Goal: Information Seeking & Learning: Check status

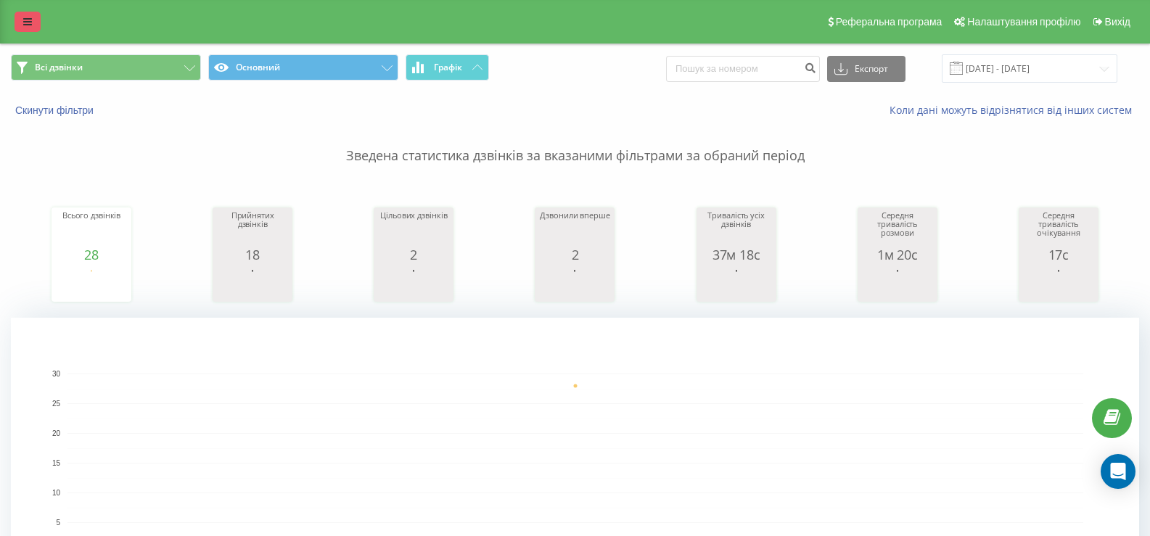
click at [31, 17] on icon at bounding box center [27, 22] width 9 height 10
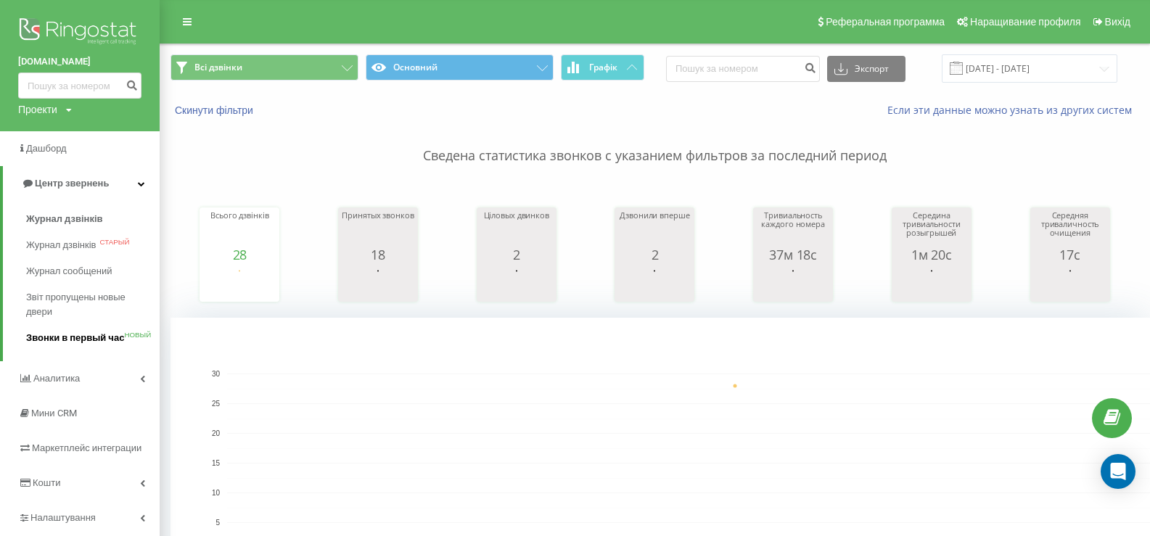
scroll to position [73, 0]
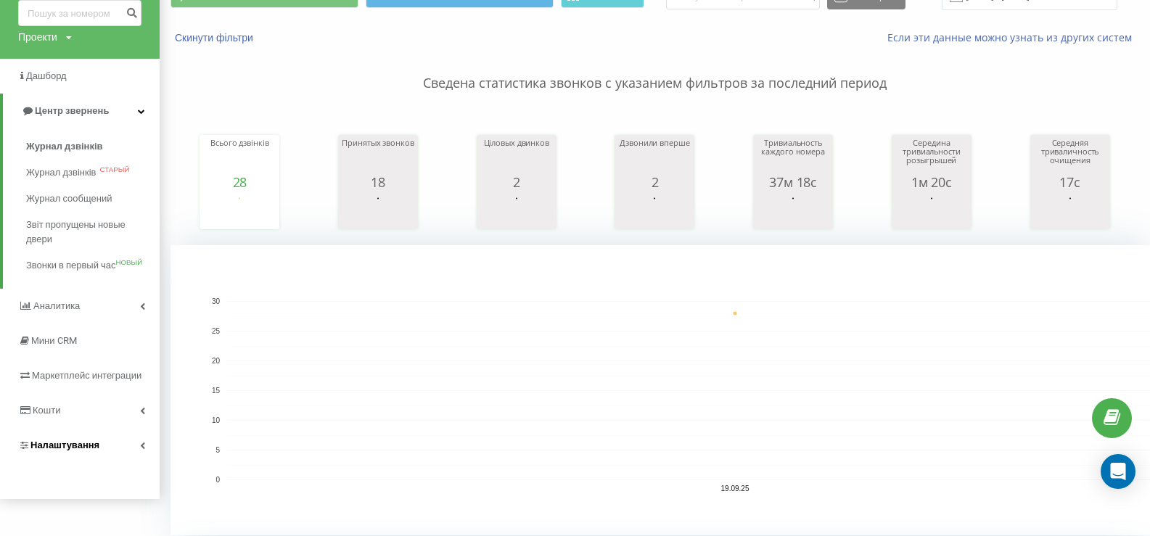
click at [78, 447] on font "Налаштування" at bounding box center [64, 445] width 69 height 11
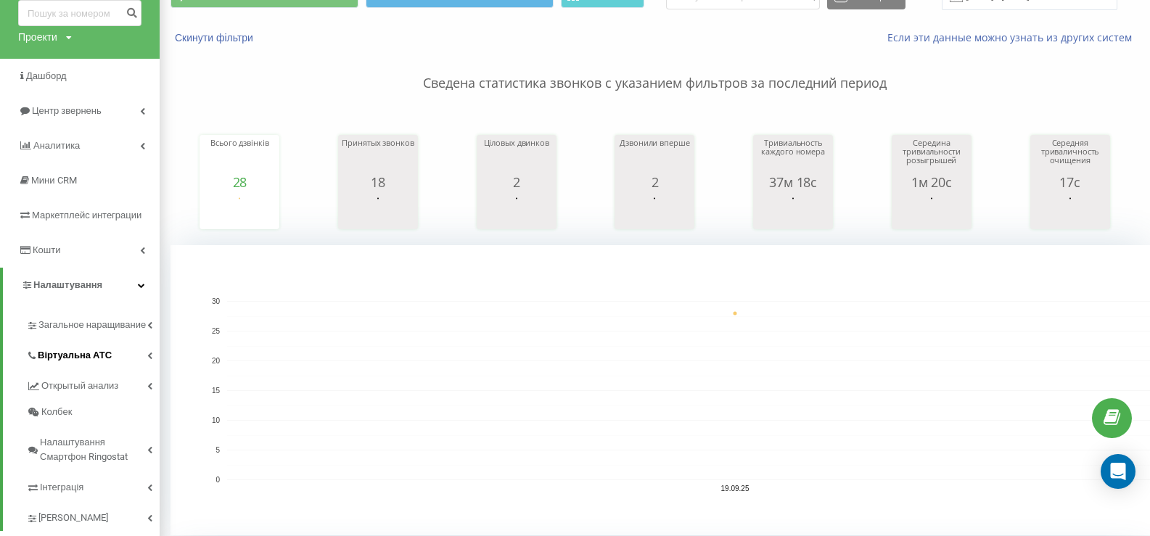
click at [82, 361] on font "Віртуальна АТС" at bounding box center [75, 355] width 74 height 11
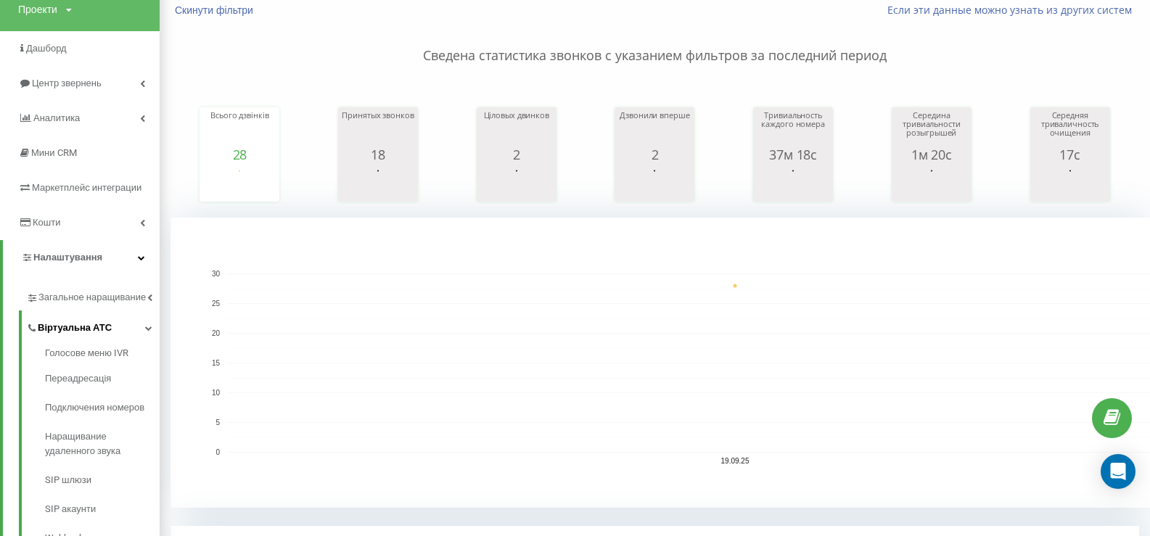
scroll to position [145, 0]
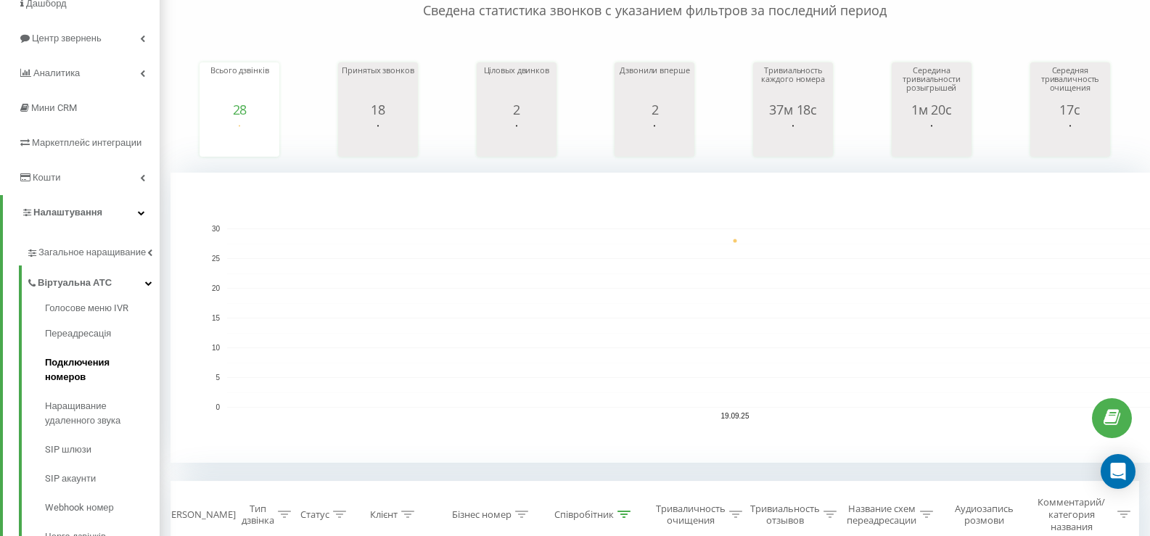
click at [86, 372] on font "Подключения номеров" at bounding box center [77, 369] width 65 height 25
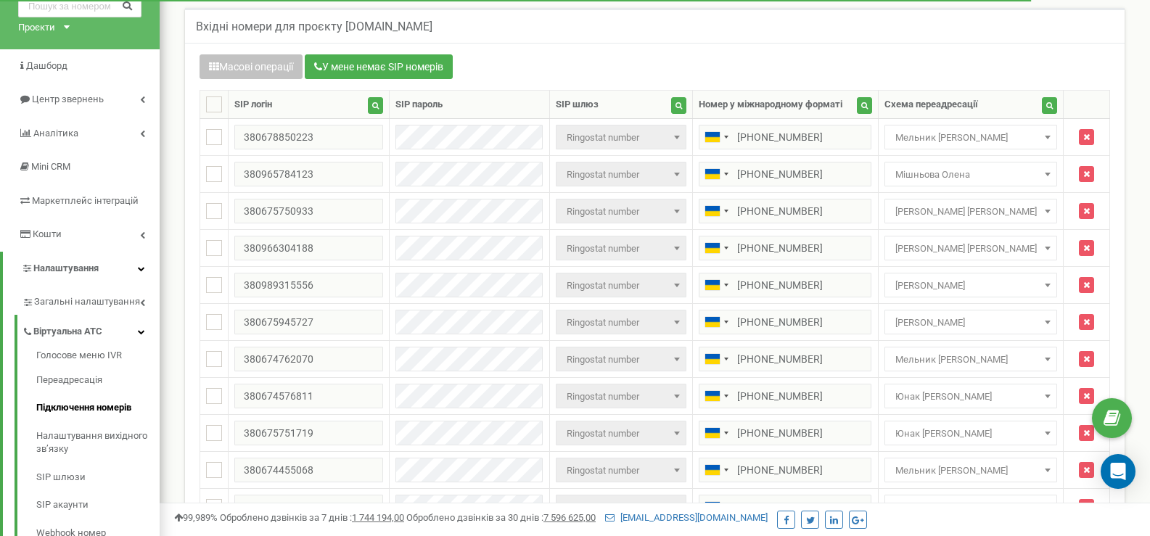
scroll to position [145, 0]
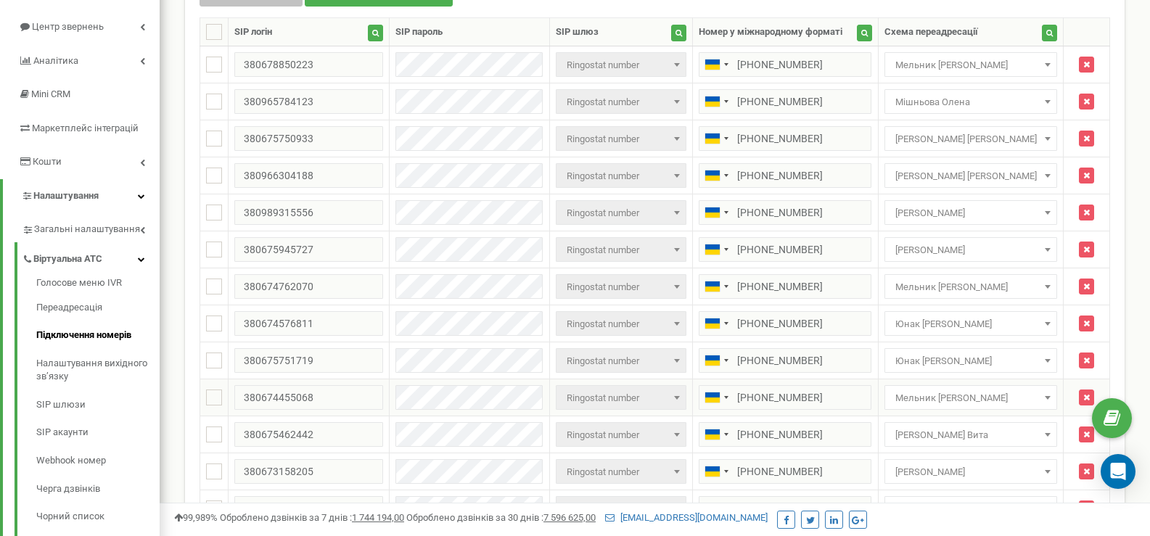
click at [984, 401] on span "Мельник [PERSON_NAME]" at bounding box center [970, 398] width 163 height 20
select select "116026"
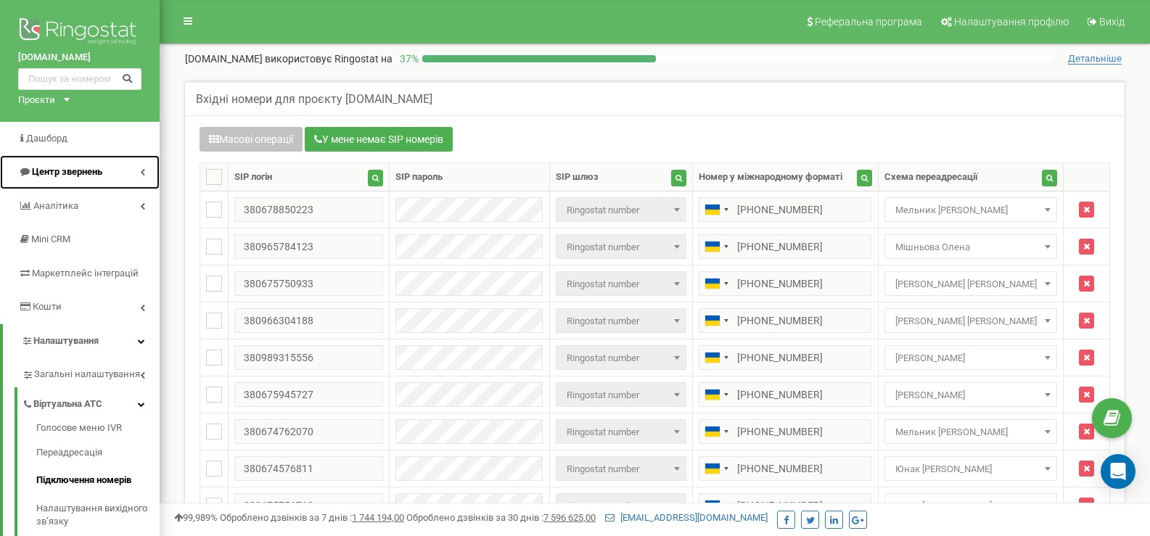
click at [94, 168] on span "Центр звернень" at bounding box center [67, 171] width 70 height 11
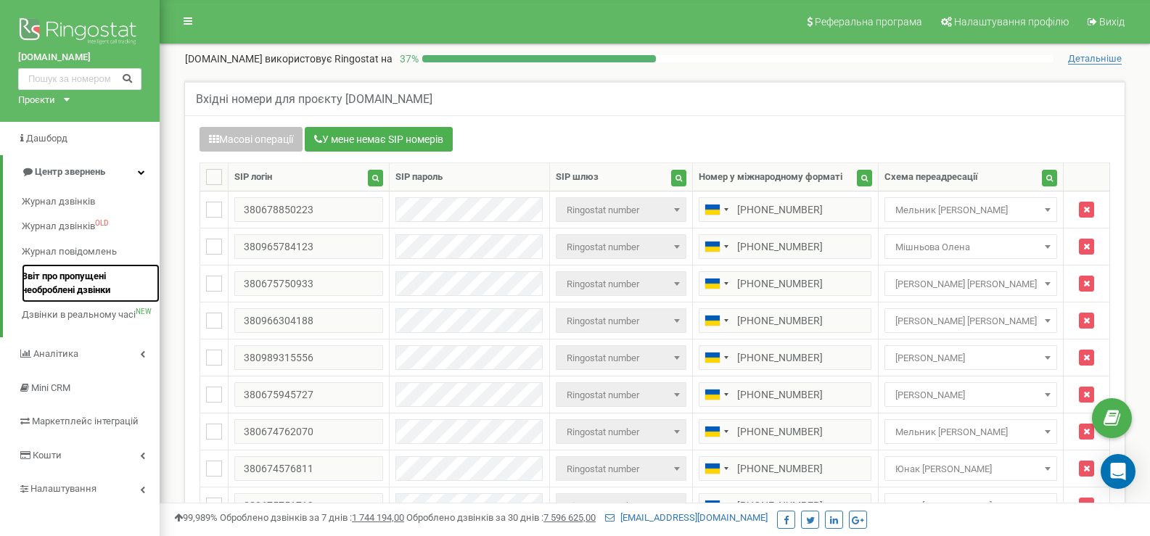
click at [49, 277] on span "Звіт про пропущені необроблені дзвінки" at bounding box center [87, 283] width 131 height 27
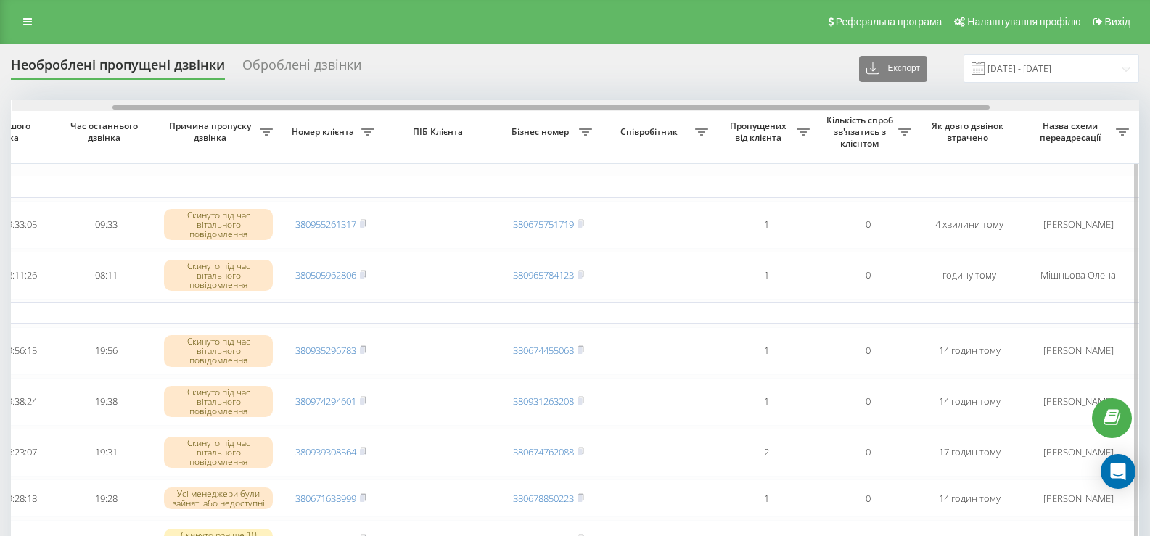
scroll to position [0, 131]
drag, startPoint x: 357, startPoint y: 107, endPoint x: 459, endPoint y: 122, distance: 102.6
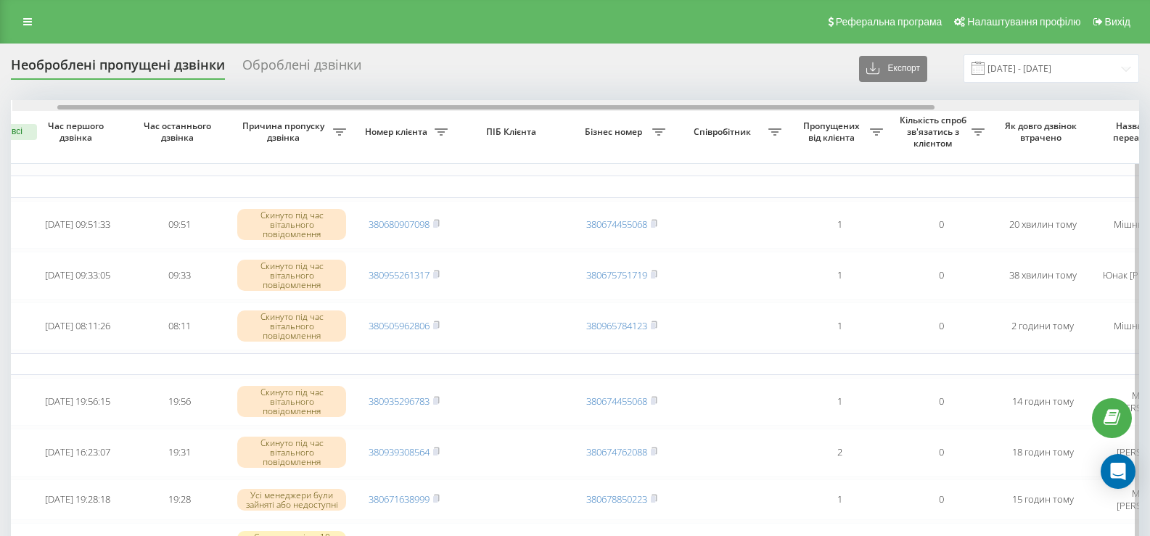
scroll to position [0, 62]
drag, startPoint x: 616, startPoint y: 107, endPoint x: 664, endPoint y: 104, distance: 48.0
click at [664, 104] on div at bounding box center [575, 105] width 1128 height 11
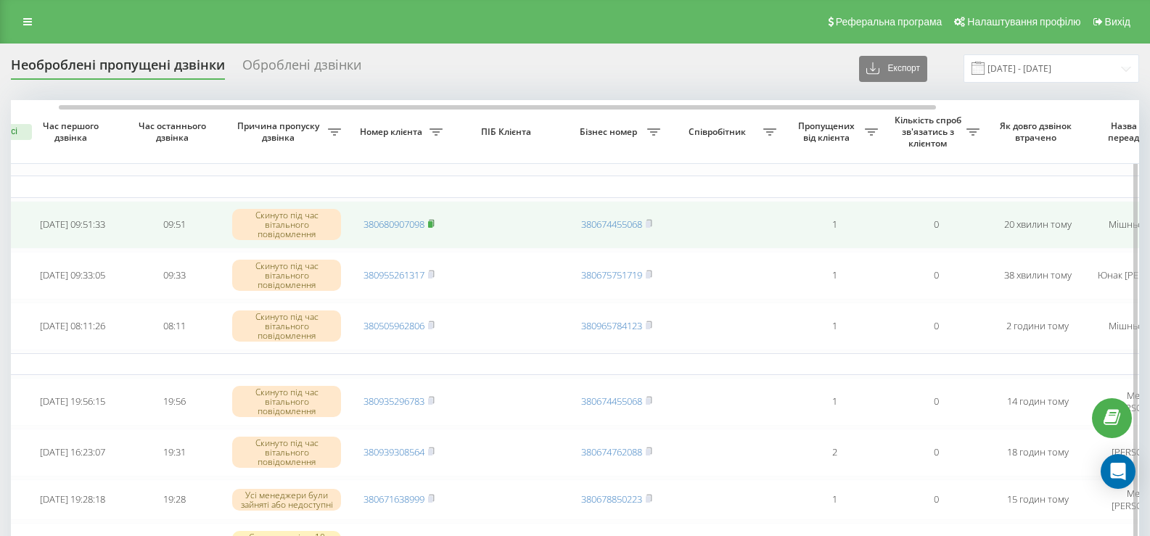
click at [432, 221] on icon at bounding box center [431, 223] width 7 height 9
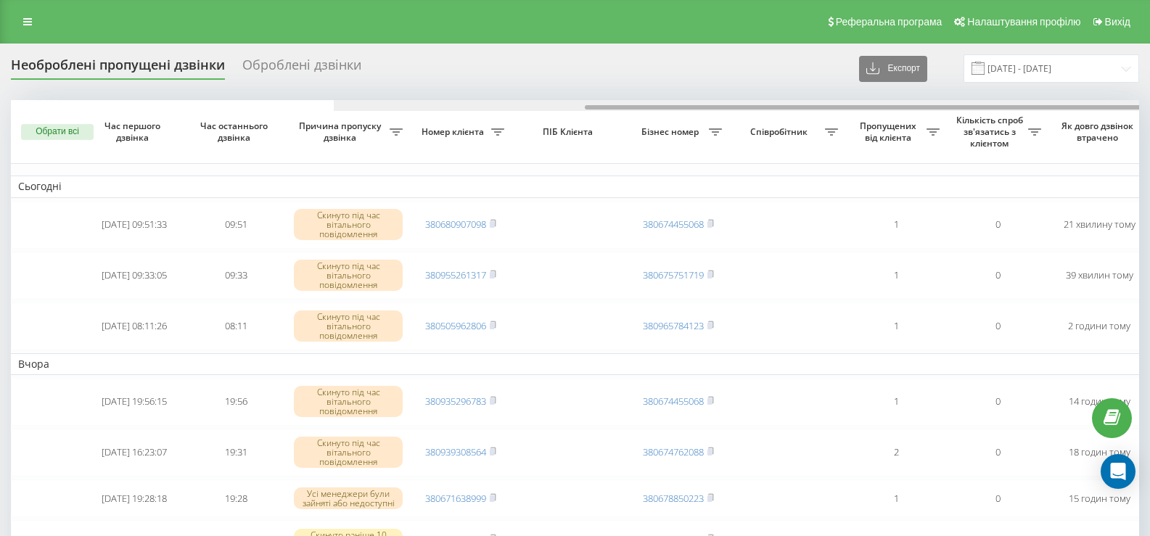
scroll to position [0, 323]
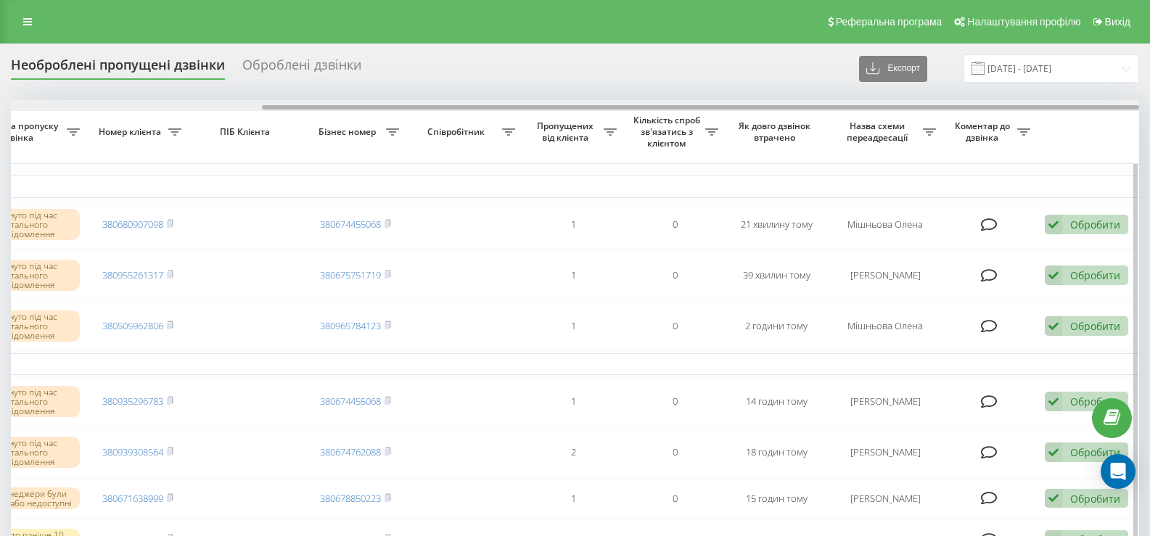
drag, startPoint x: 429, startPoint y: 104, endPoint x: 482, endPoint y: 105, distance: 53.0
click at [482, 105] on div at bounding box center [575, 105] width 1128 height 11
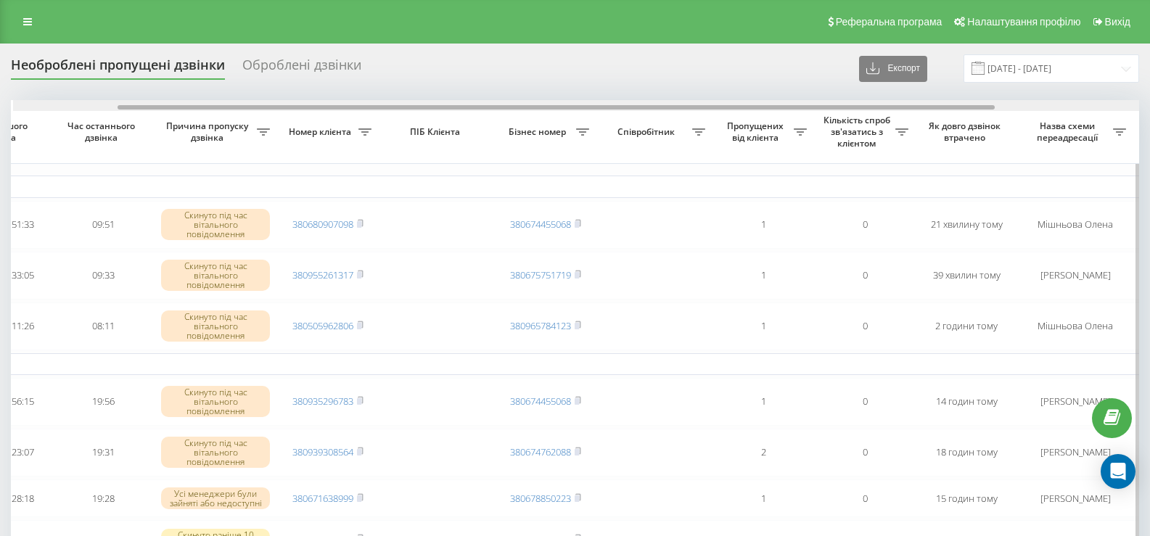
scroll to position [0, 120]
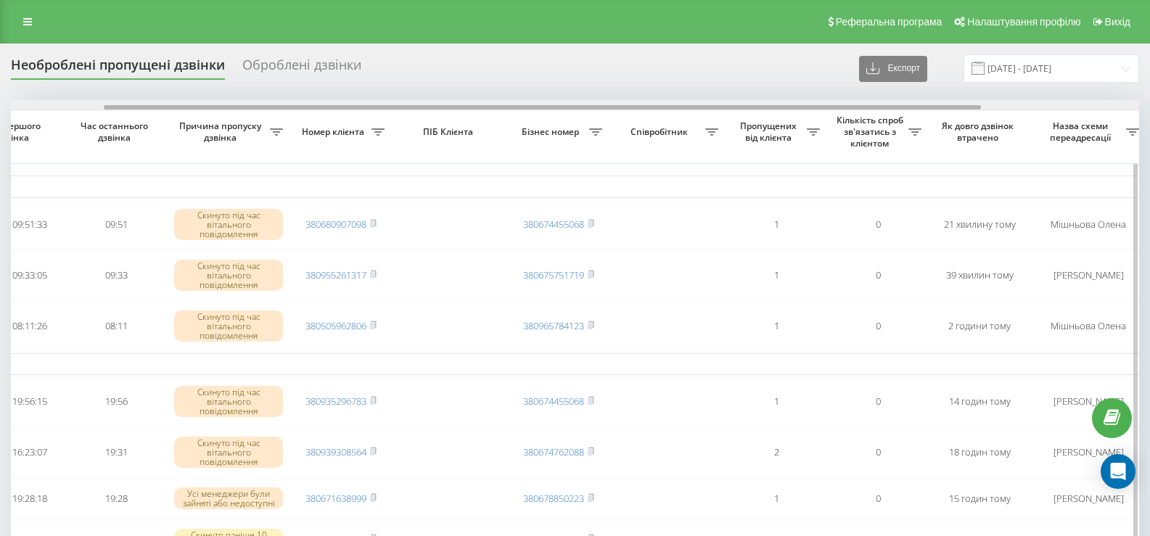
drag, startPoint x: 479, startPoint y: 107, endPoint x: 321, endPoint y: 135, distance: 160.5
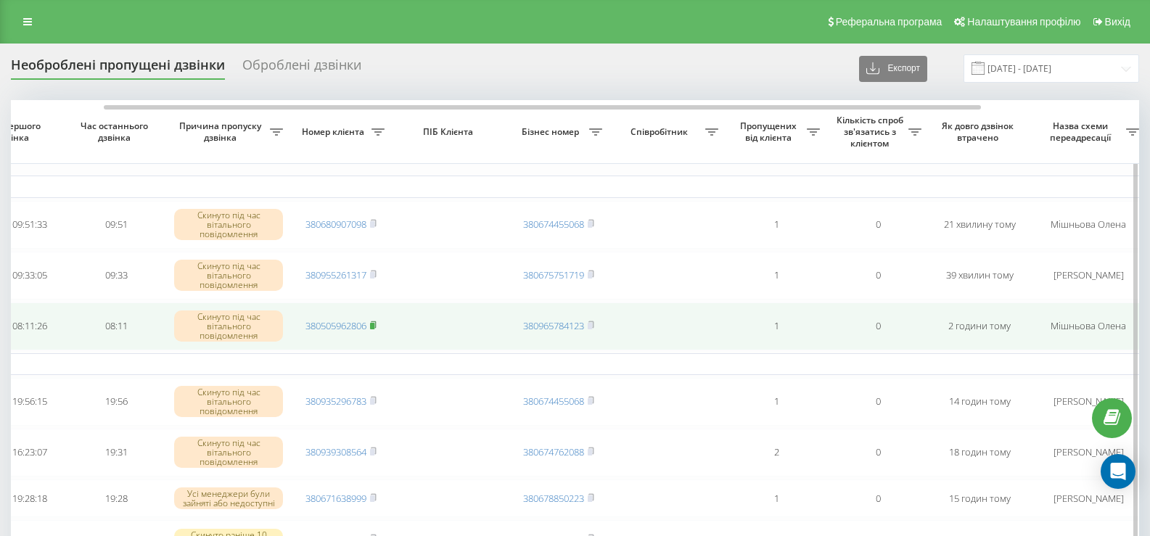
click at [374, 326] on rect at bounding box center [372, 326] width 4 height 7
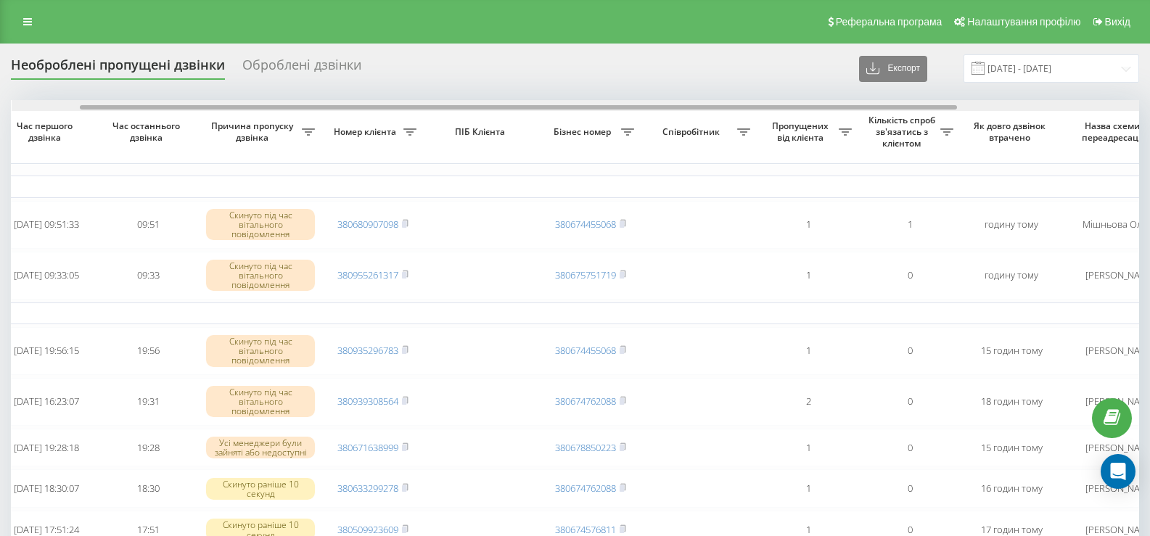
scroll to position [0, 89]
drag, startPoint x: 498, startPoint y: 106, endPoint x: 567, endPoint y: 117, distance: 69.8
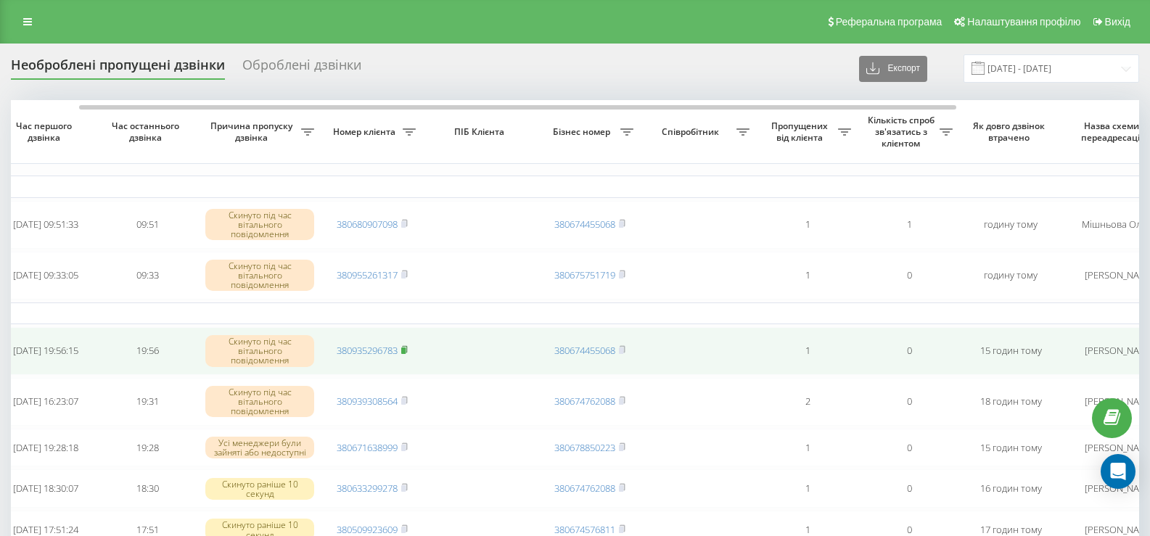
click at [406, 349] on rect at bounding box center [403, 351] width 4 height 7
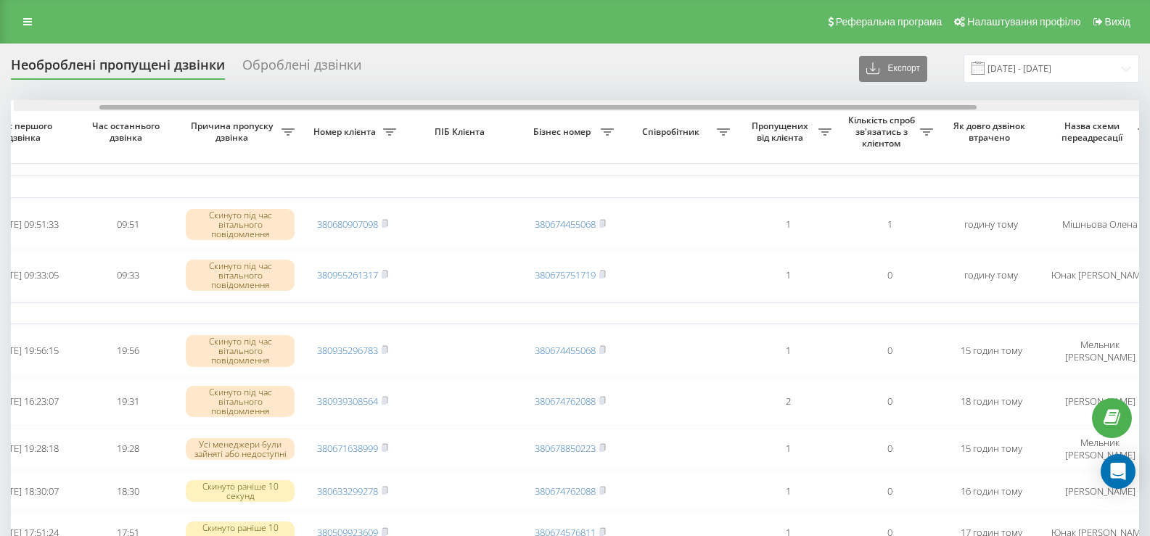
scroll to position [0, 111]
drag, startPoint x: 612, startPoint y: 106, endPoint x: 698, endPoint y: 106, distance: 86.3
click at [698, 106] on div at bounding box center [534, 107] width 877 height 4
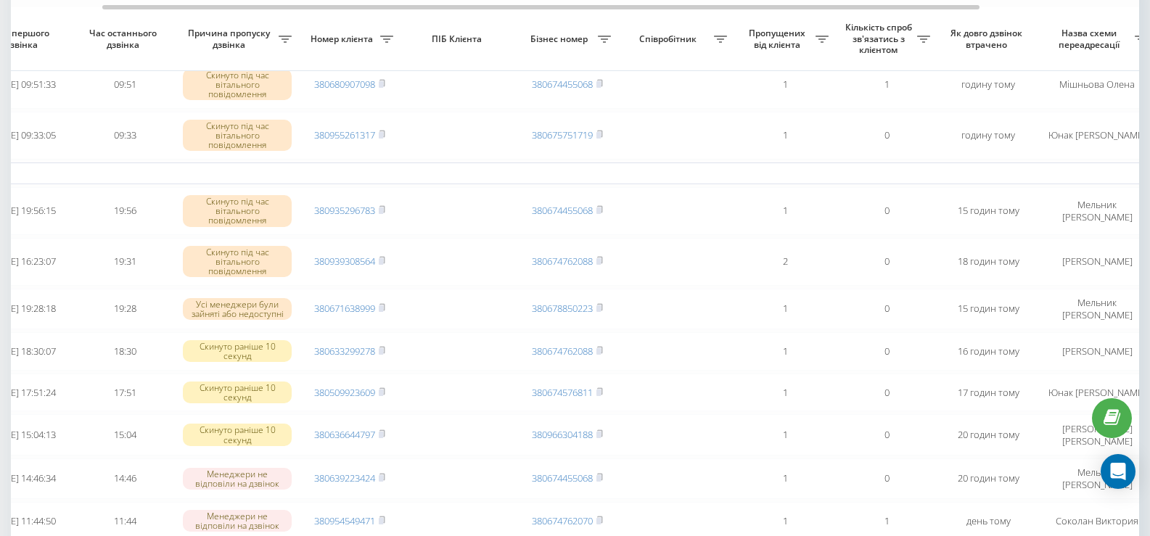
scroll to position [145, 0]
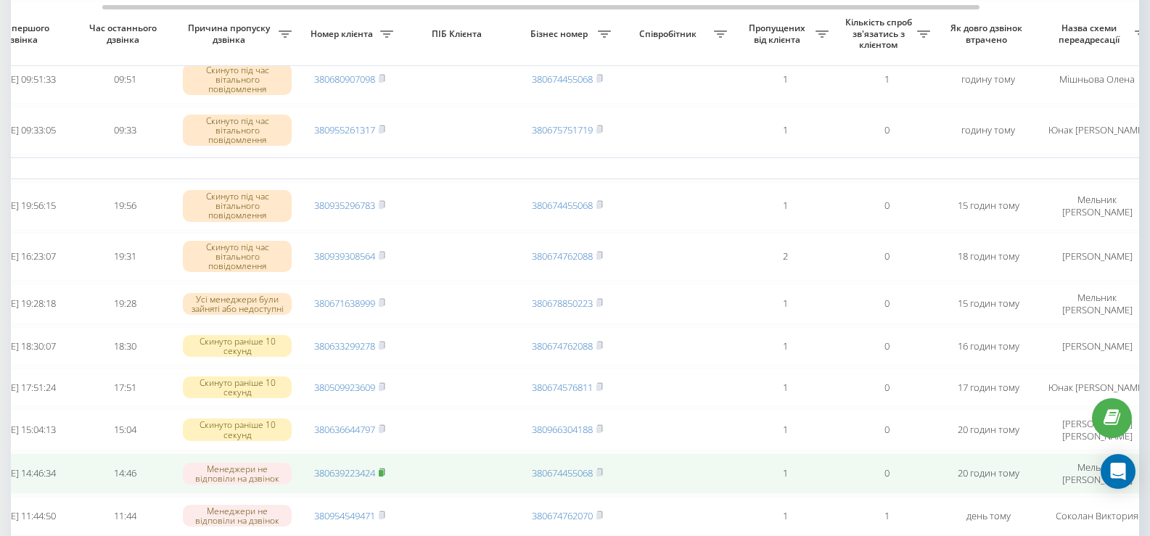
click at [385, 475] on icon at bounding box center [381, 472] width 5 height 7
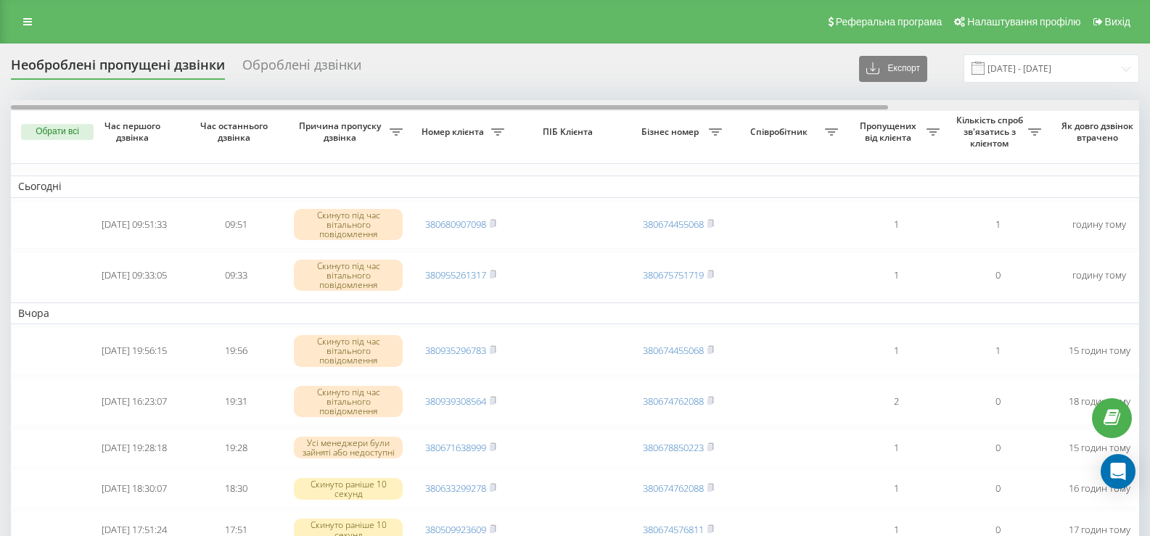
drag, startPoint x: 643, startPoint y: 107, endPoint x: 502, endPoint y: 118, distance: 141.2
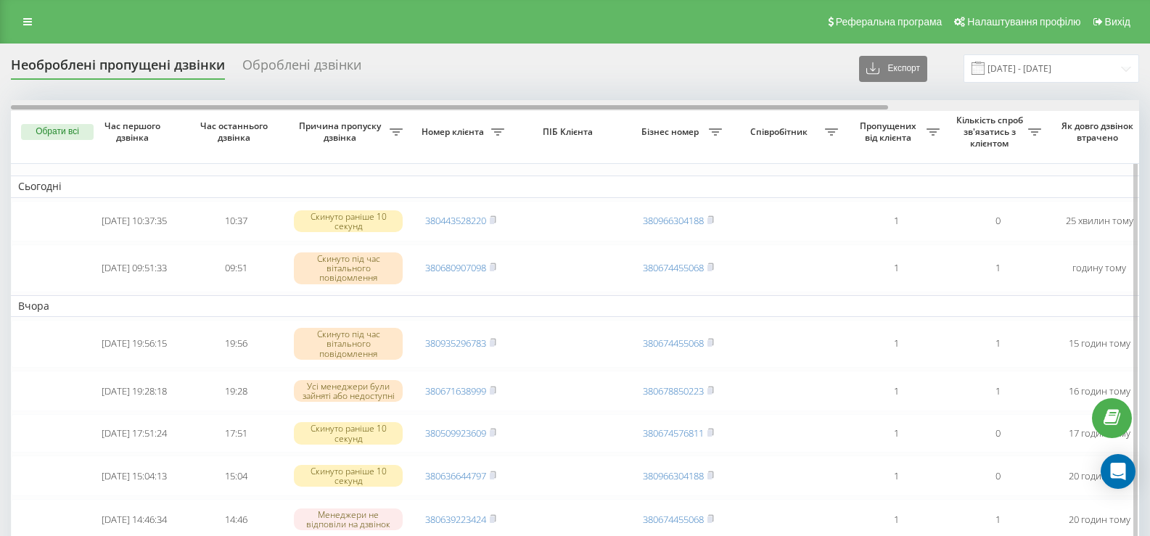
drag, startPoint x: 0, startPoint y: 0, endPoint x: 505, endPoint y: 110, distance: 516.8
click at [509, 110] on div at bounding box center [575, 105] width 1128 height 11
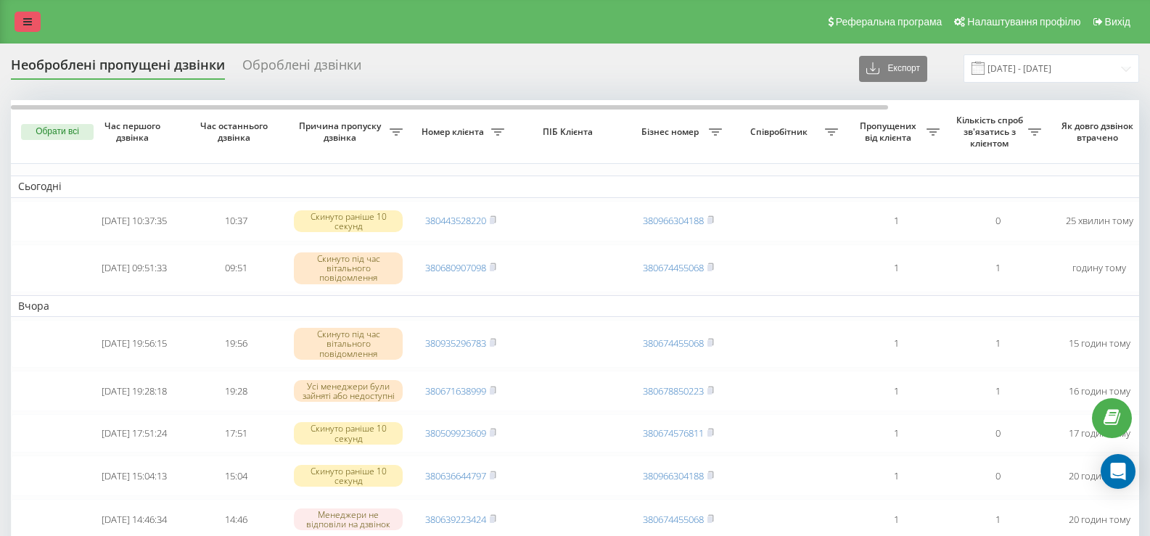
click at [21, 30] on link at bounding box center [28, 22] width 26 height 20
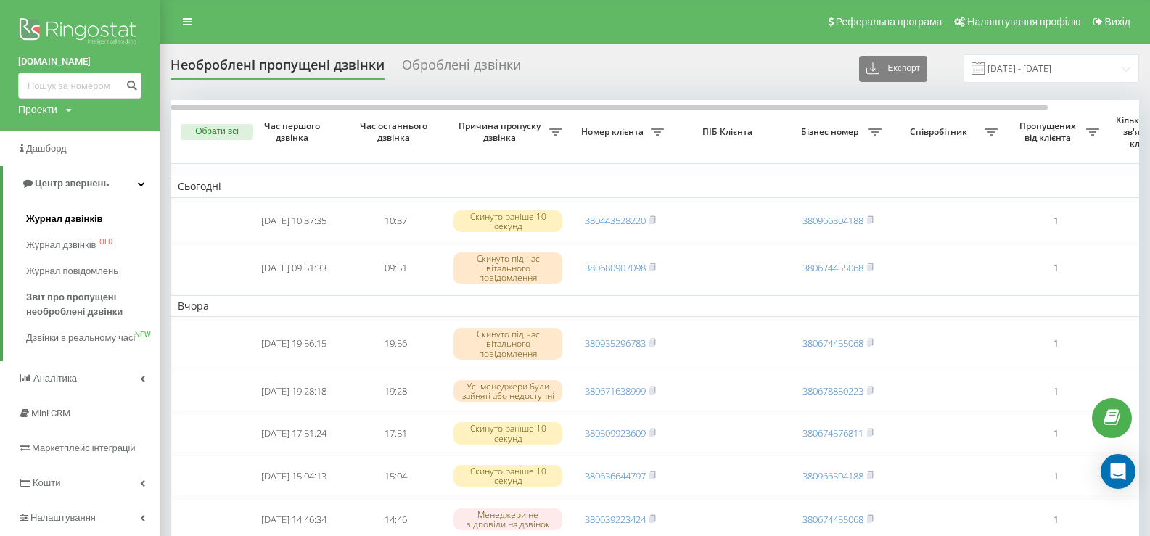
click at [69, 217] on span "Журнал дзвінків" at bounding box center [64, 219] width 77 height 15
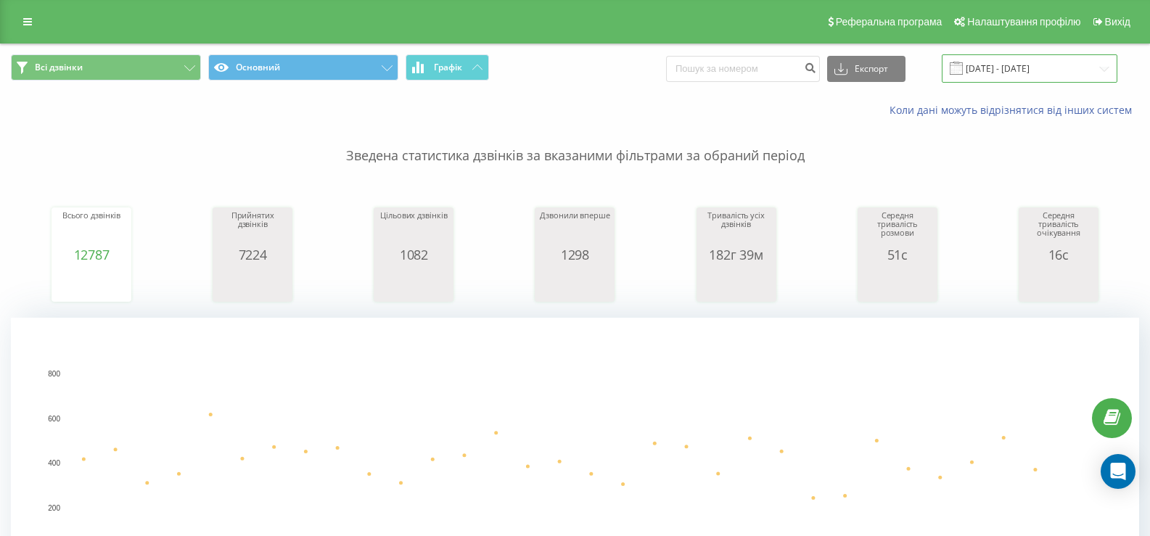
click at [1028, 73] on input "[DATE] - [DATE]" at bounding box center [1030, 68] width 176 height 28
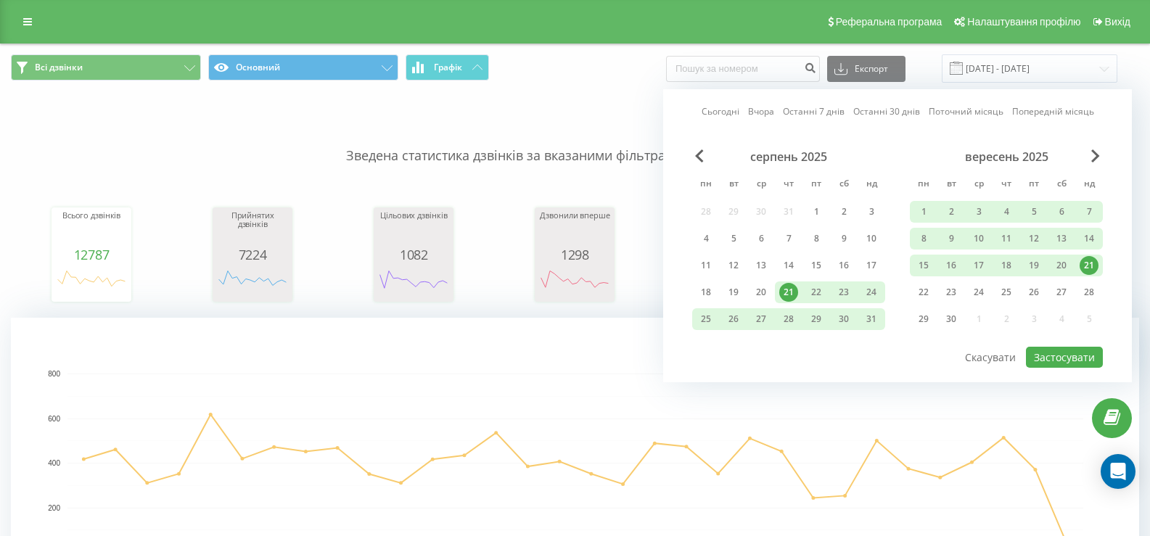
click at [1085, 263] on div "21" at bounding box center [1089, 265] width 19 height 19
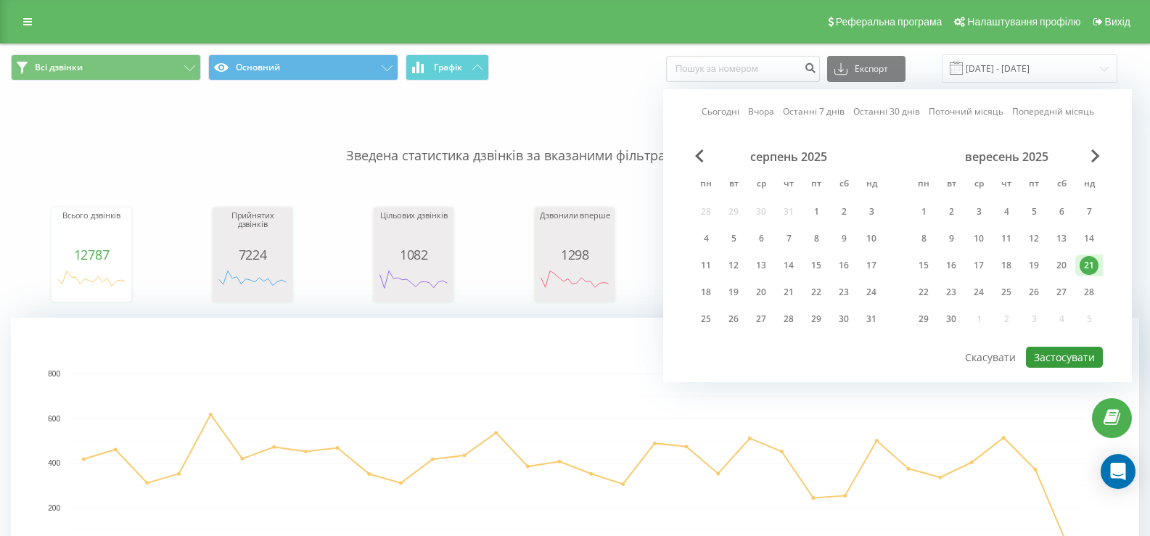
click at [1070, 355] on button "Застосувати" at bounding box center [1064, 357] width 77 height 21
type input "21.09.2025 - 21.09.2025"
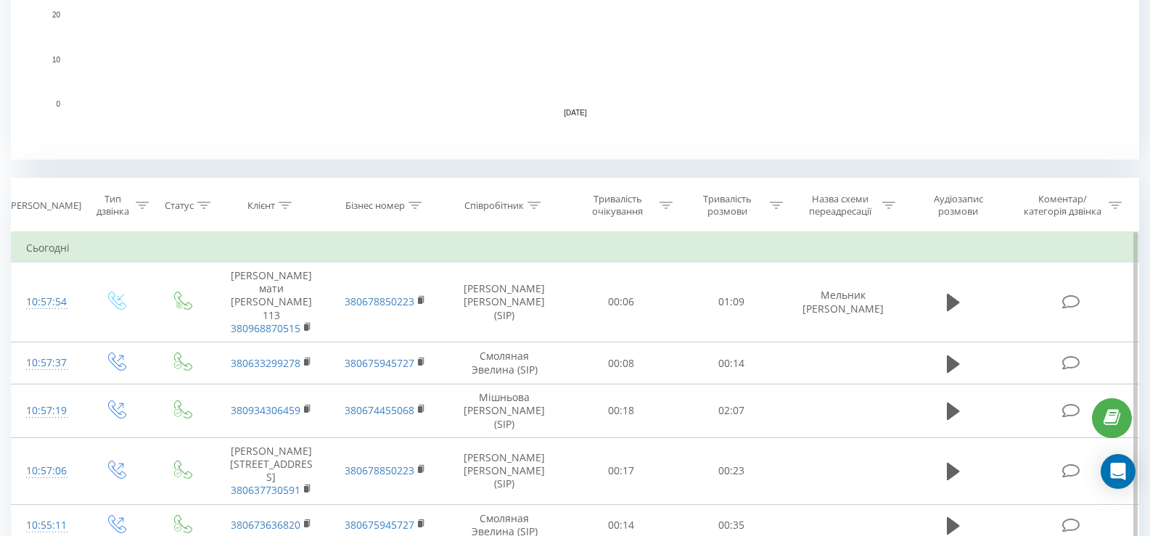
scroll to position [508, 0]
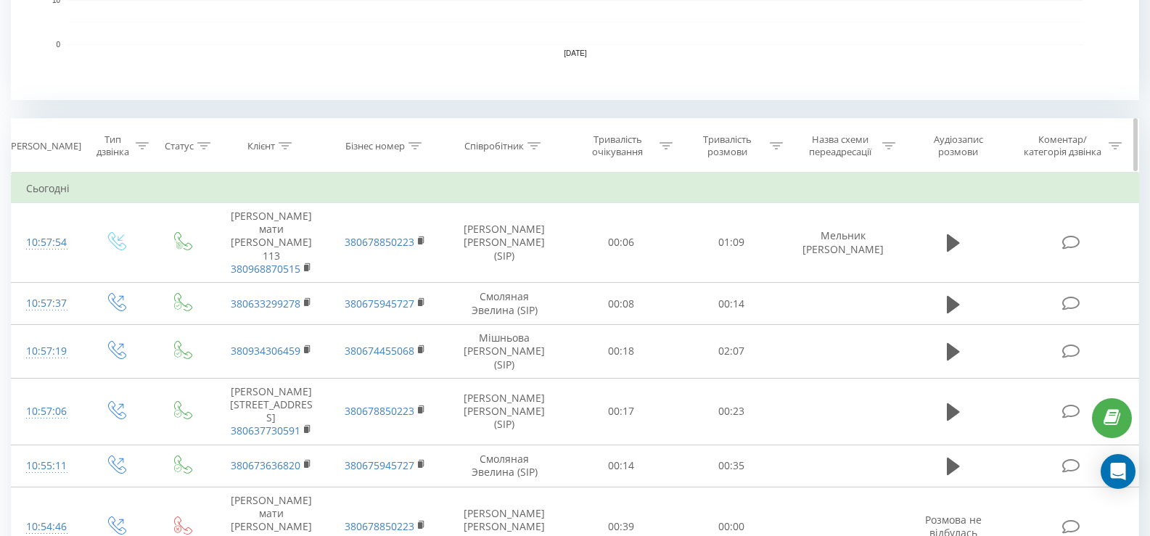
click at [535, 145] on icon at bounding box center [533, 145] width 13 height 7
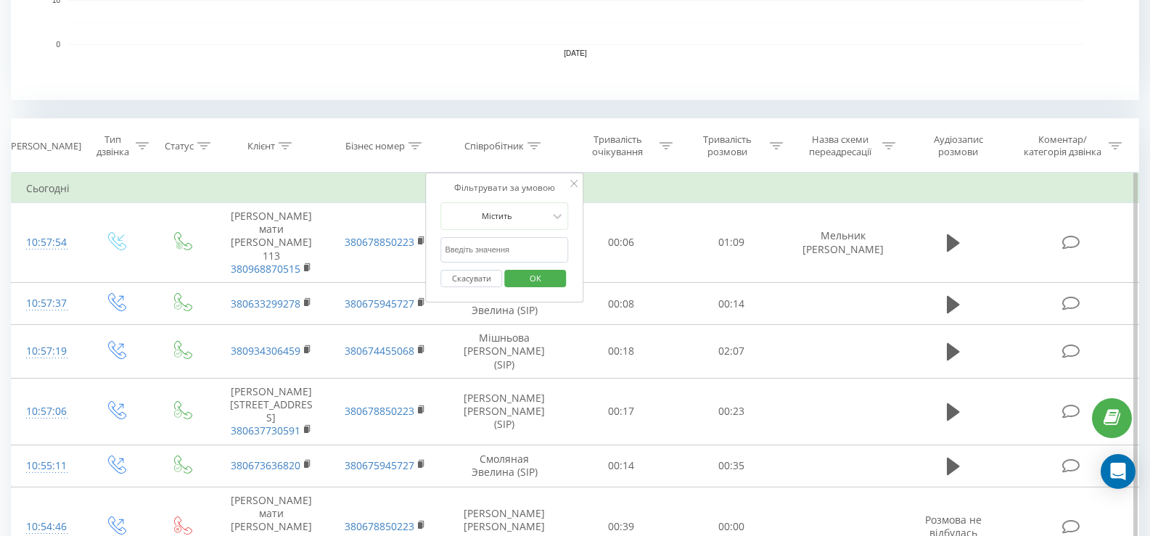
click at [493, 247] on input "text" at bounding box center [504, 249] width 128 height 25
click at [524, 283] on span "OK" at bounding box center [535, 278] width 41 height 22
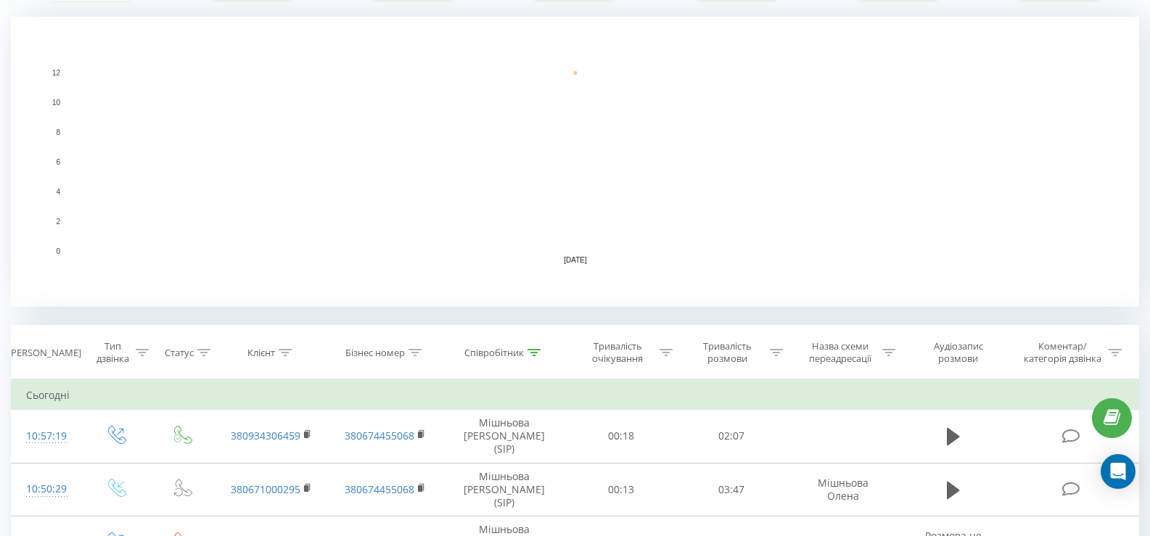
scroll to position [494, 0]
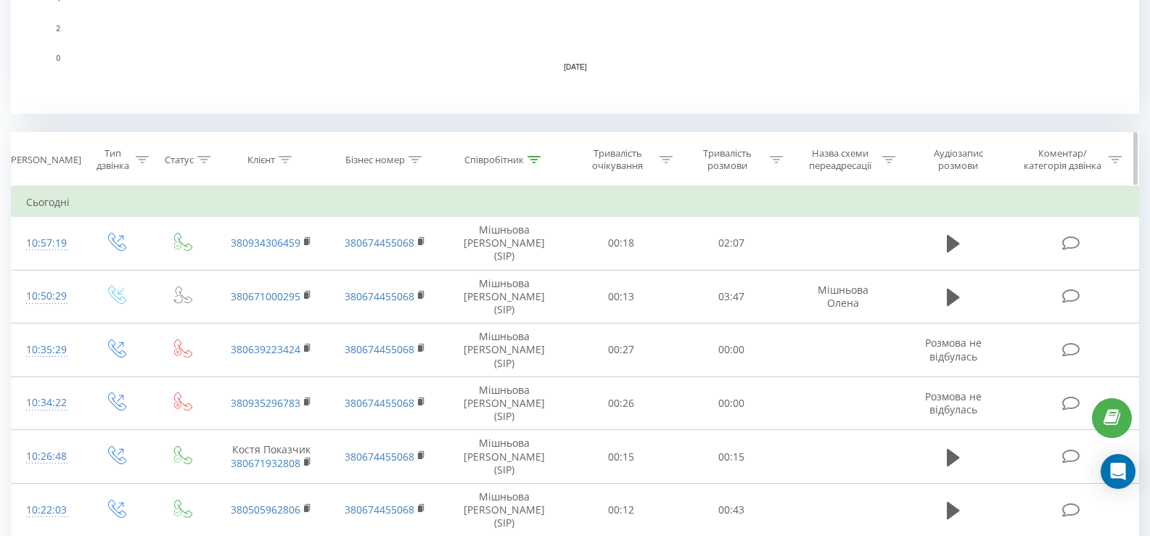
click at [540, 158] on icon at bounding box center [533, 159] width 13 height 7
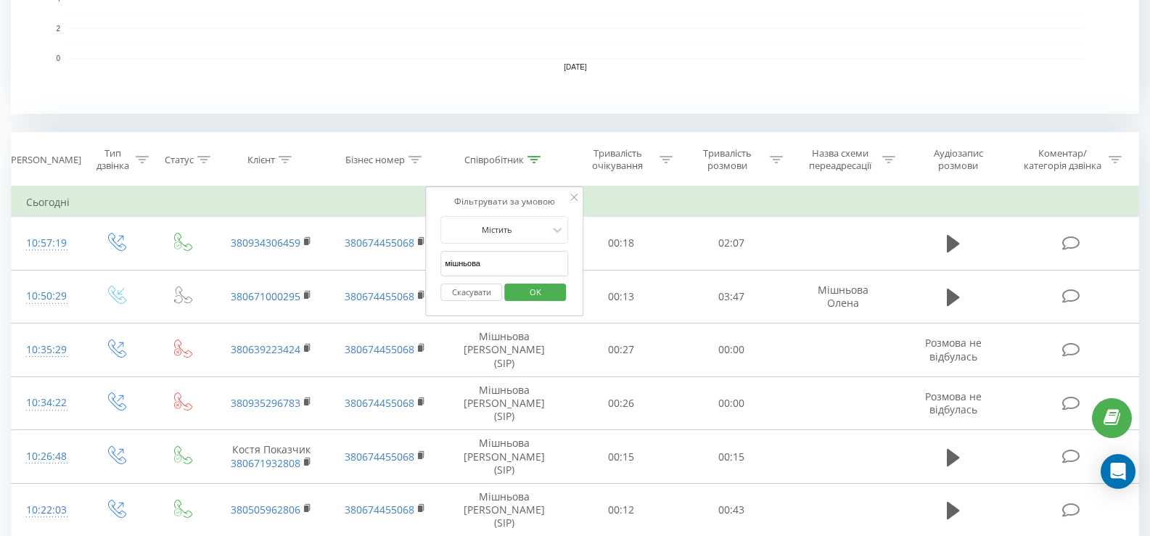
drag, startPoint x: 524, startPoint y: 263, endPoint x: 540, endPoint y: 255, distance: 18.5
click at [525, 264] on input "мішньова" at bounding box center [504, 263] width 128 height 25
type input "м"
type input "юнак"
click at [535, 292] on span "OK" at bounding box center [535, 292] width 41 height 22
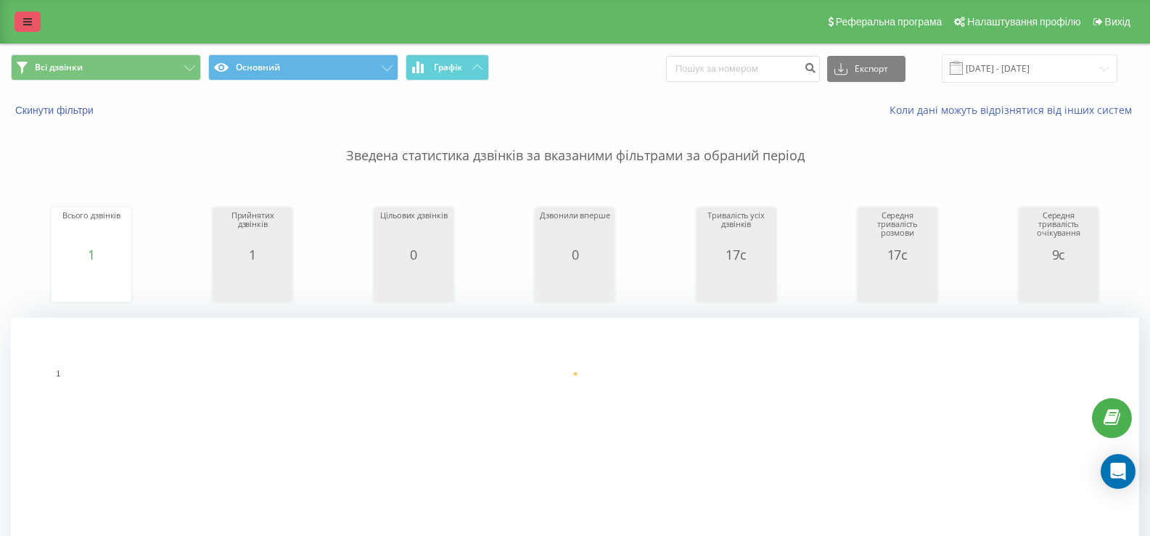
click at [30, 22] on icon at bounding box center [27, 22] width 9 height 10
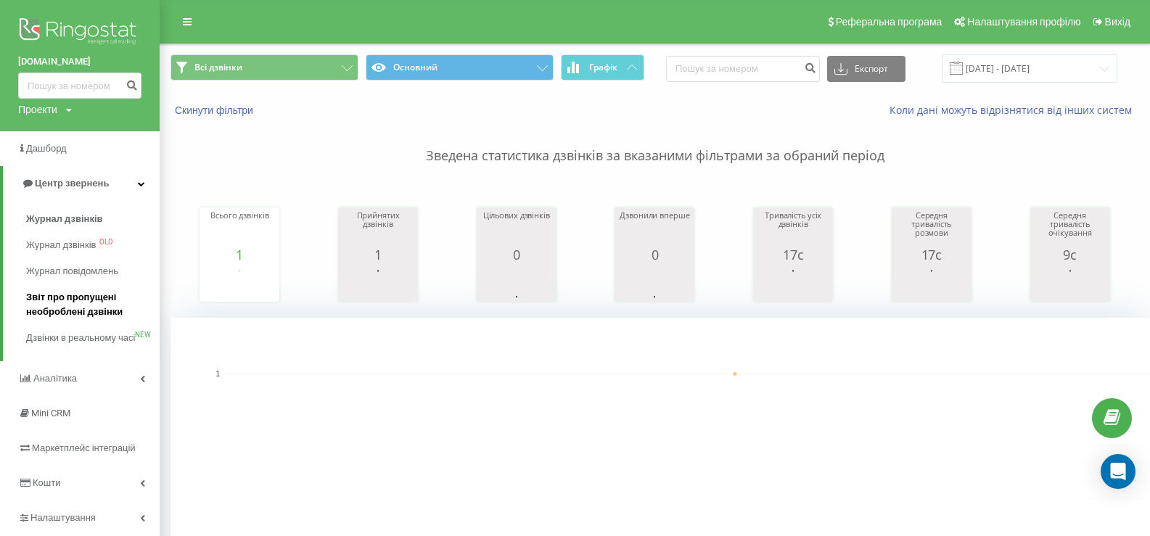
click at [67, 294] on span "Звіт про пропущені необроблені дзвінки" at bounding box center [89, 304] width 126 height 29
